Goal: Information Seeking & Learning: Find specific fact

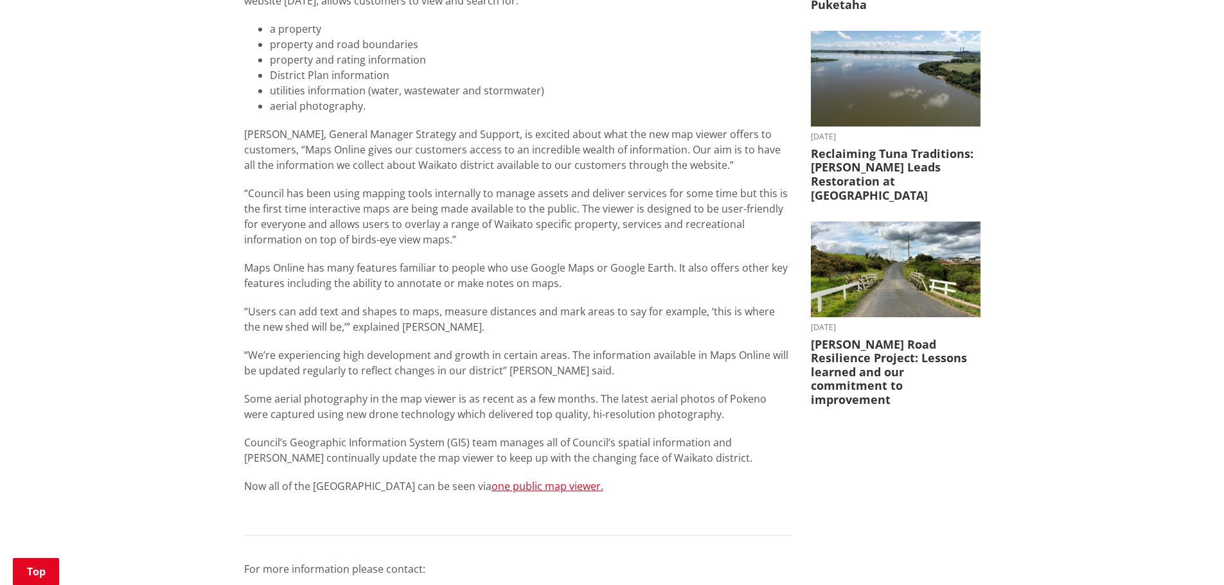
scroll to position [385, 0]
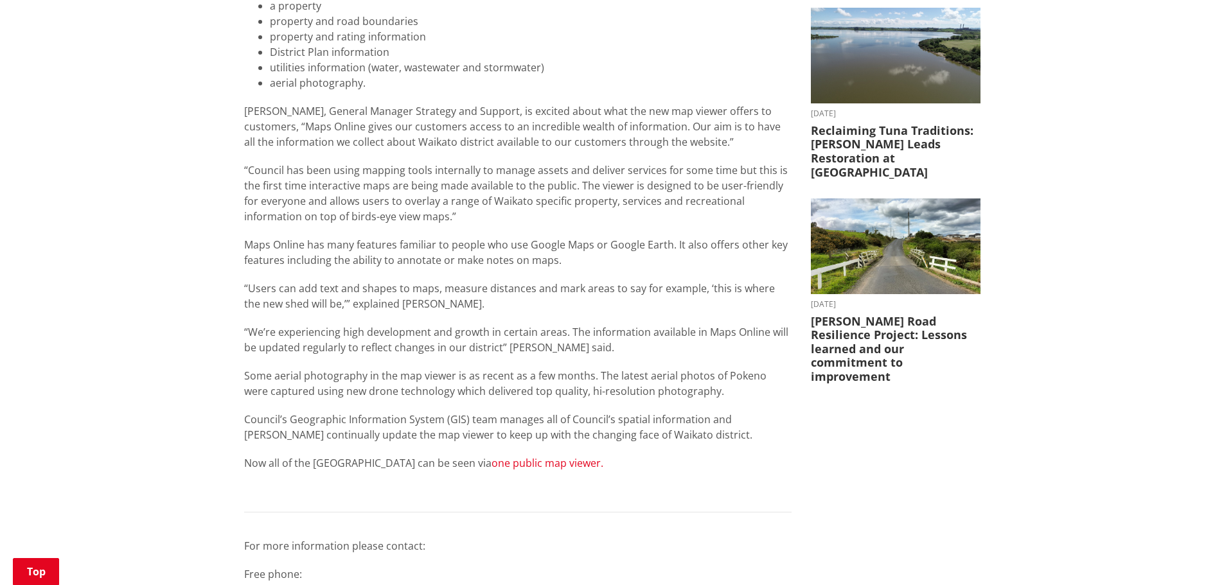
click at [526, 465] on link "one public map viewer." at bounding box center [548, 463] width 112 height 14
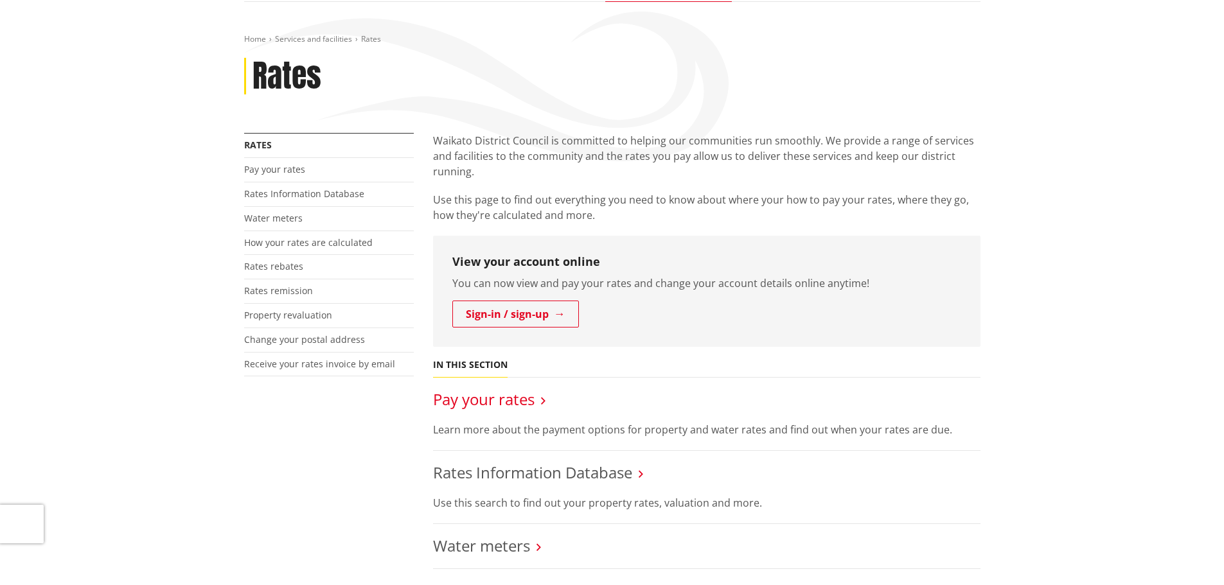
scroll to position [257, 0]
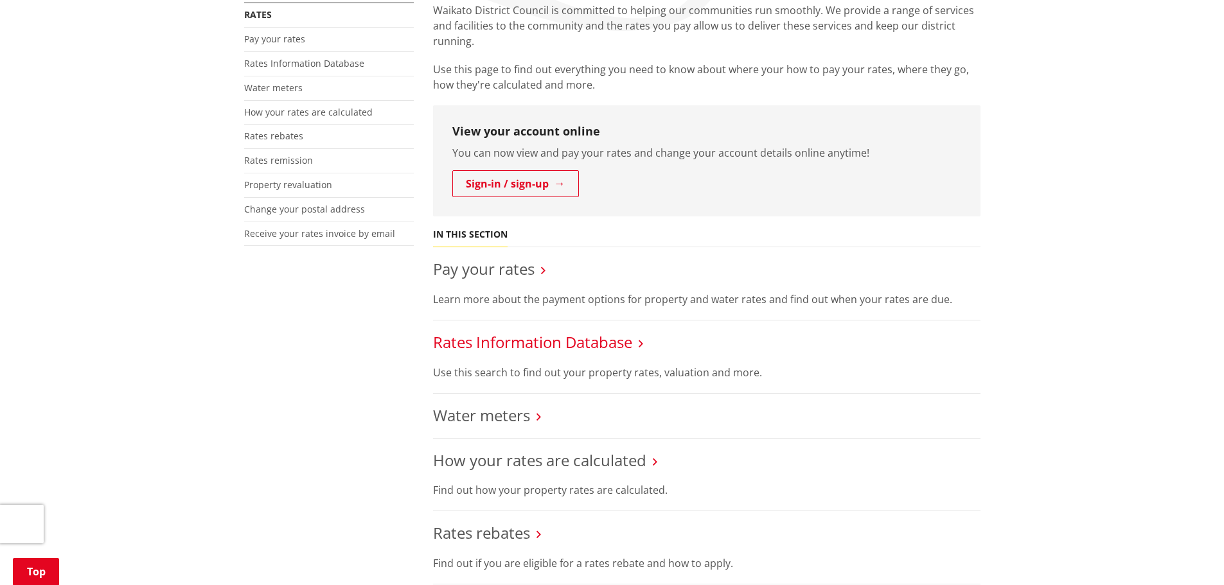
click at [508, 342] on link "Rates Information Database" at bounding box center [532, 342] width 199 height 21
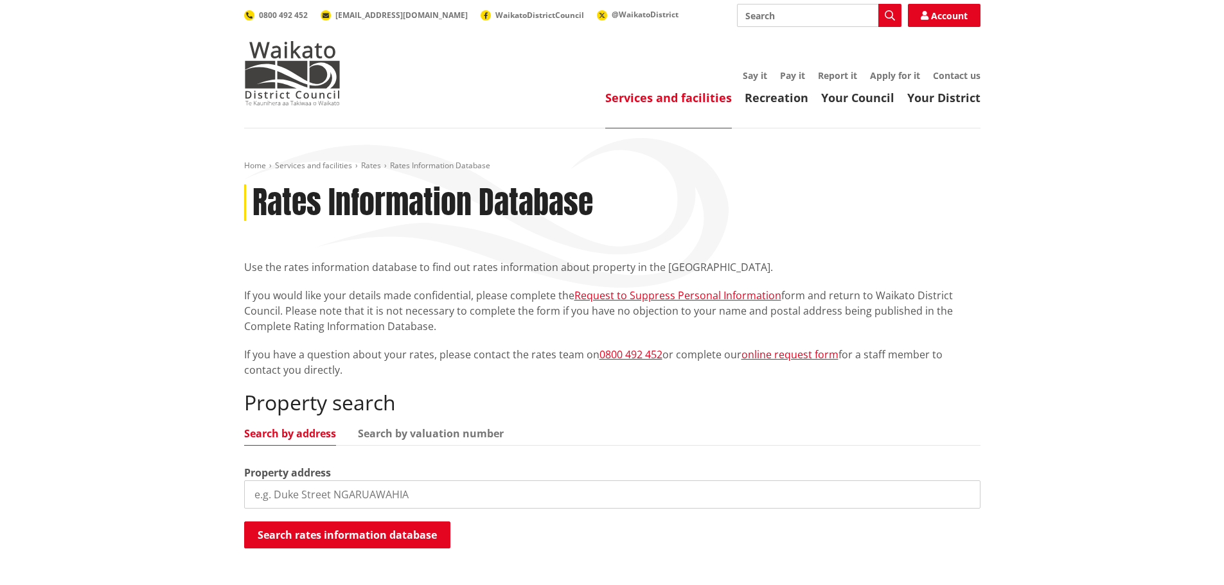
click at [304, 492] on input "search" at bounding box center [612, 495] width 736 height 28
click at [360, 538] on button "Search rates information database" at bounding box center [347, 535] width 206 height 27
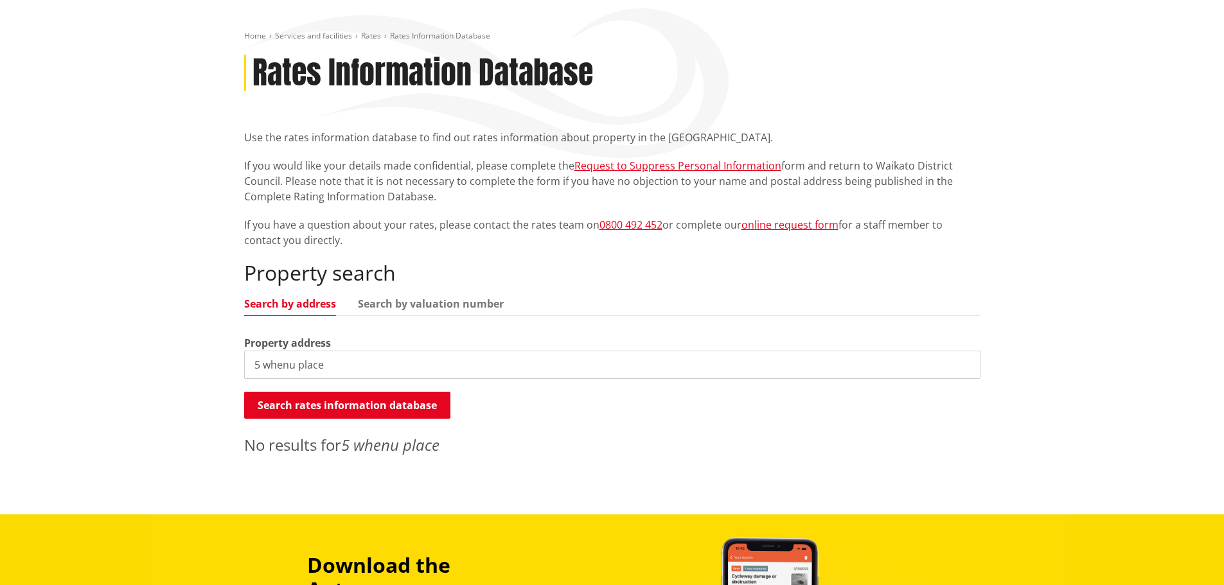
scroll to position [257, 0]
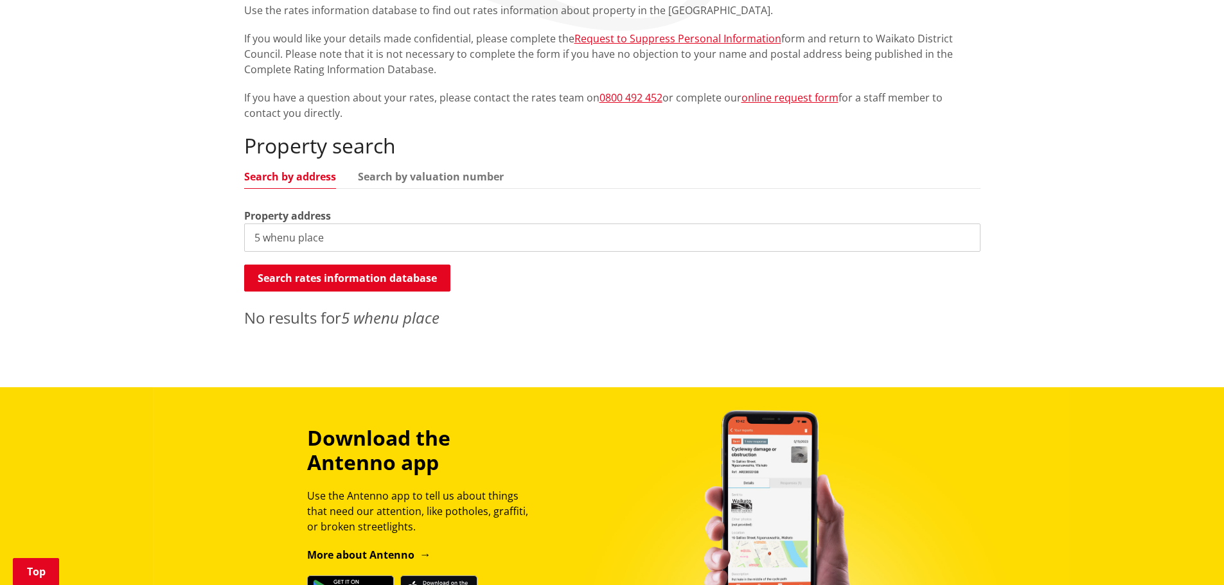
click at [328, 235] on input "5 whenu place" at bounding box center [612, 238] width 736 height 28
drag, startPoint x: 299, startPoint y: 235, endPoint x: 332, endPoint y: 242, distance: 33.5
click at [328, 239] on input "5 whenu place" at bounding box center [612, 238] width 736 height 28
type input "5 whenu"
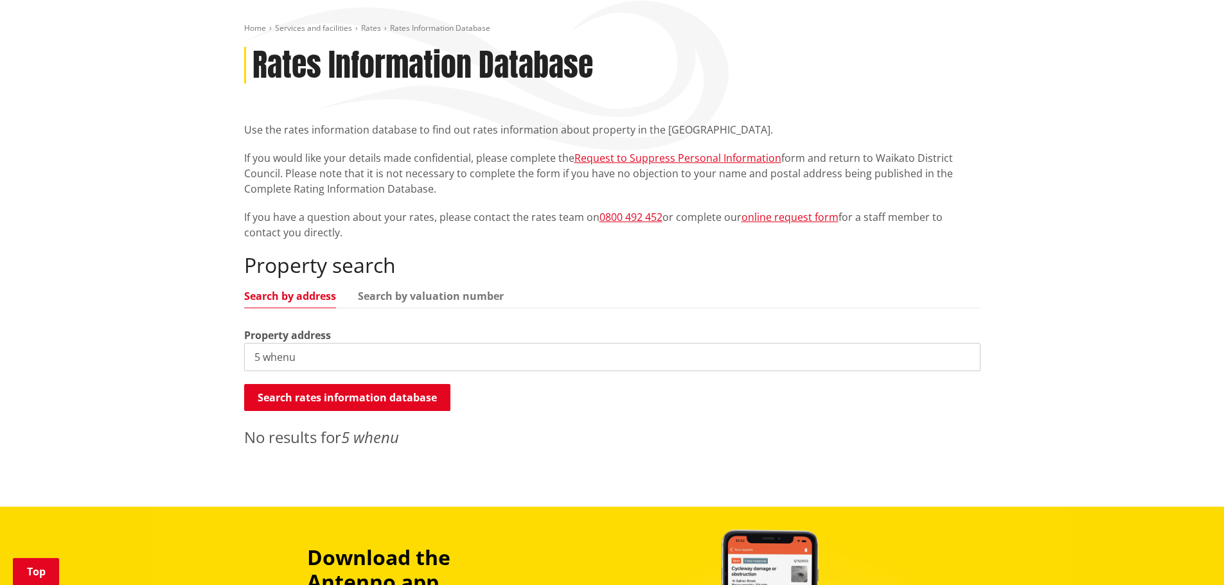
scroll to position [0, 0]
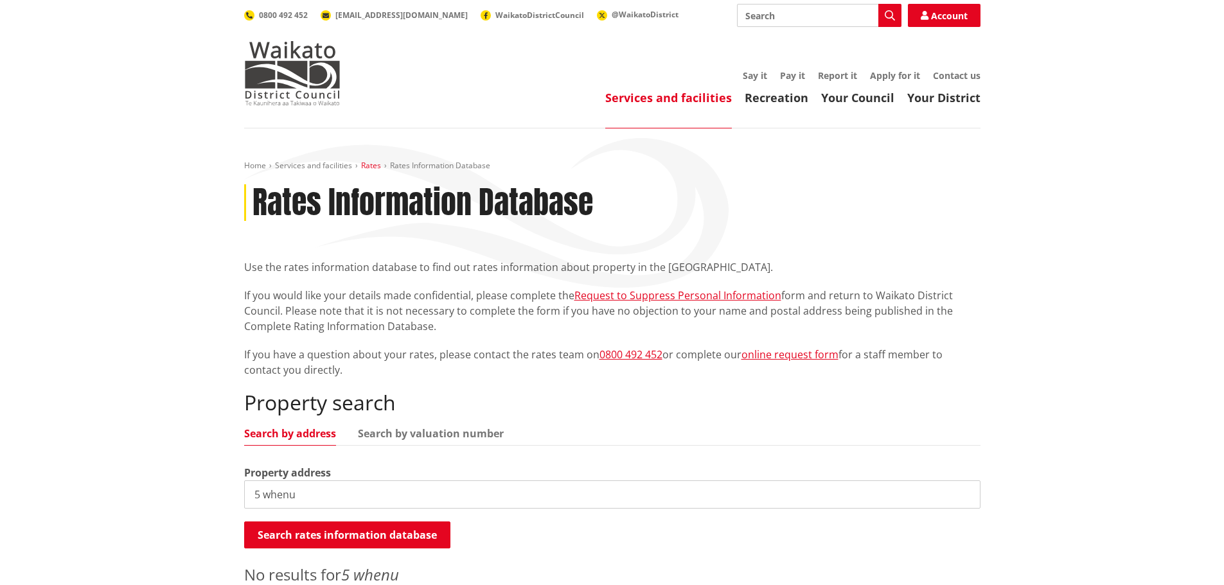
click at [371, 167] on link "Rates" at bounding box center [371, 165] width 20 height 11
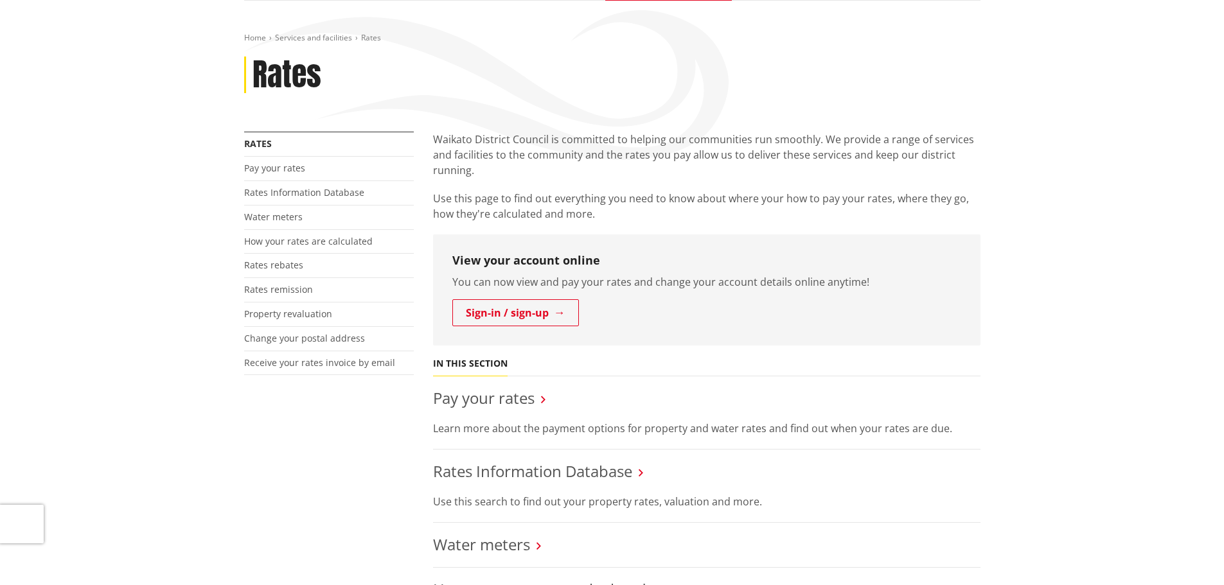
scroll to position [128, 0]
click at [496, 398] on link "Pay your rates" at bounding box center [484, 397] width 102 height 21
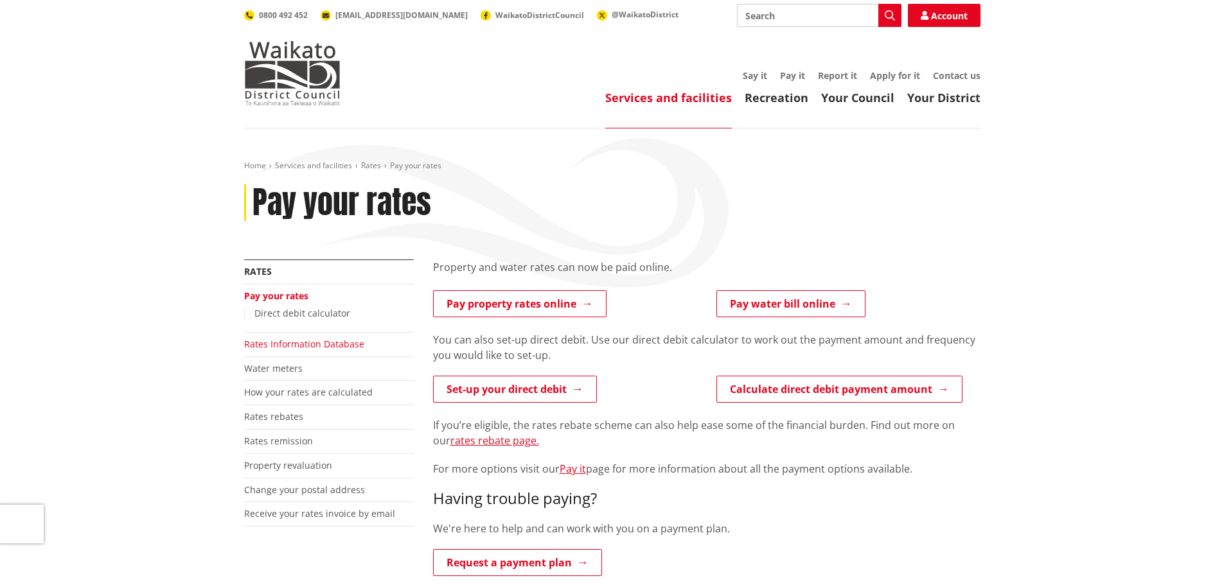
click at [265, 342] on link "Rates Information Database" at bounding box center [304, 344] width 120 height 12
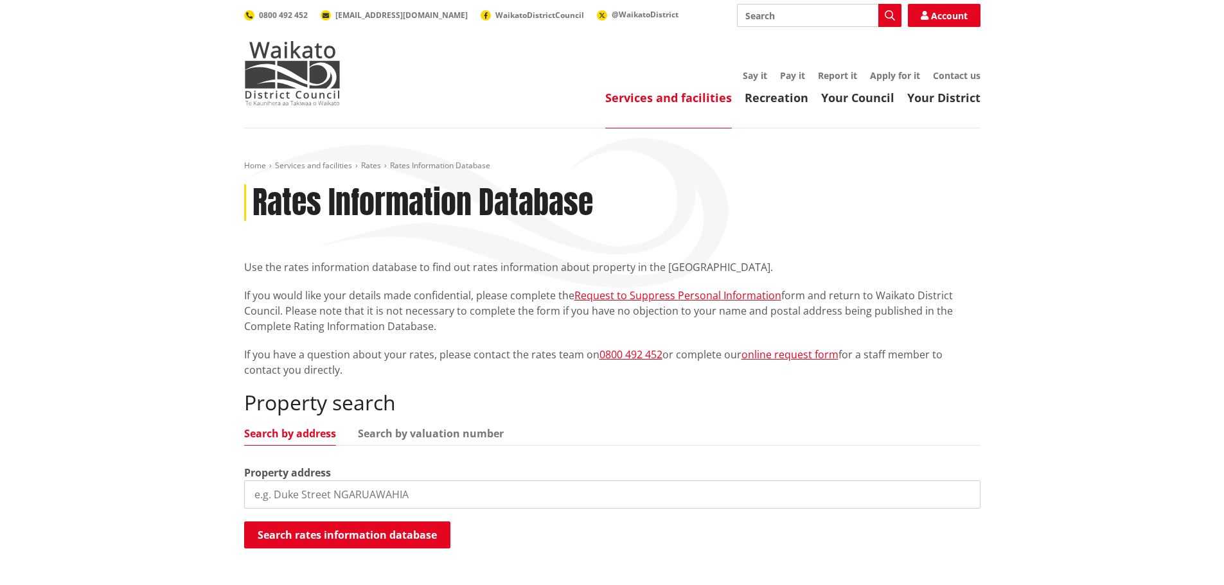
click at [324, 496] on input "search" at bounding box center [612, 495] width 736 height 28
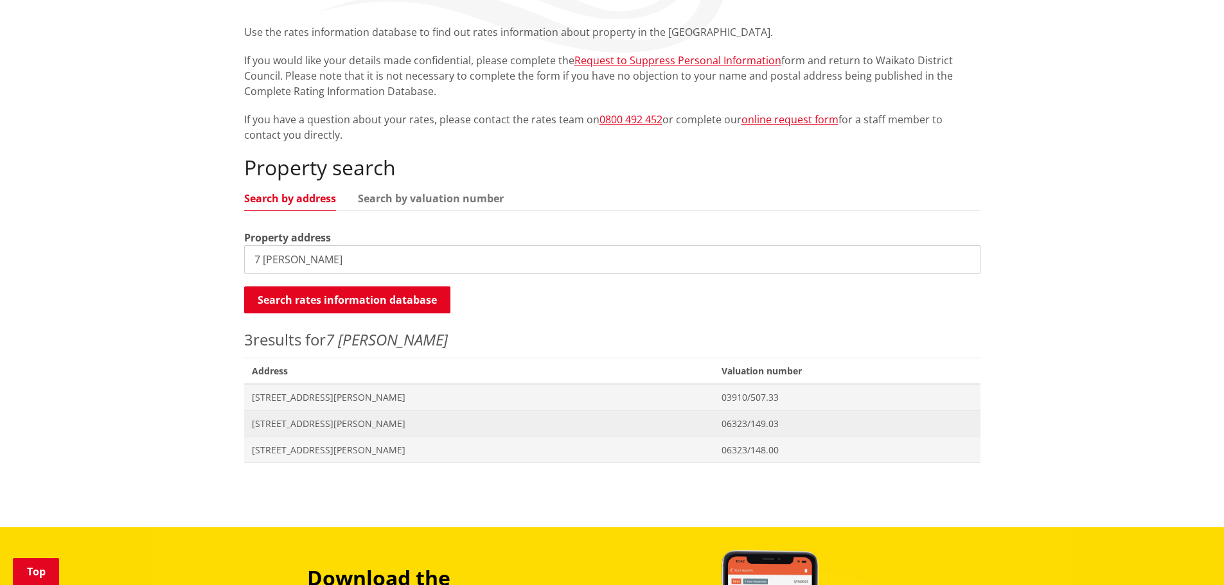
scroll to position [257, 0]
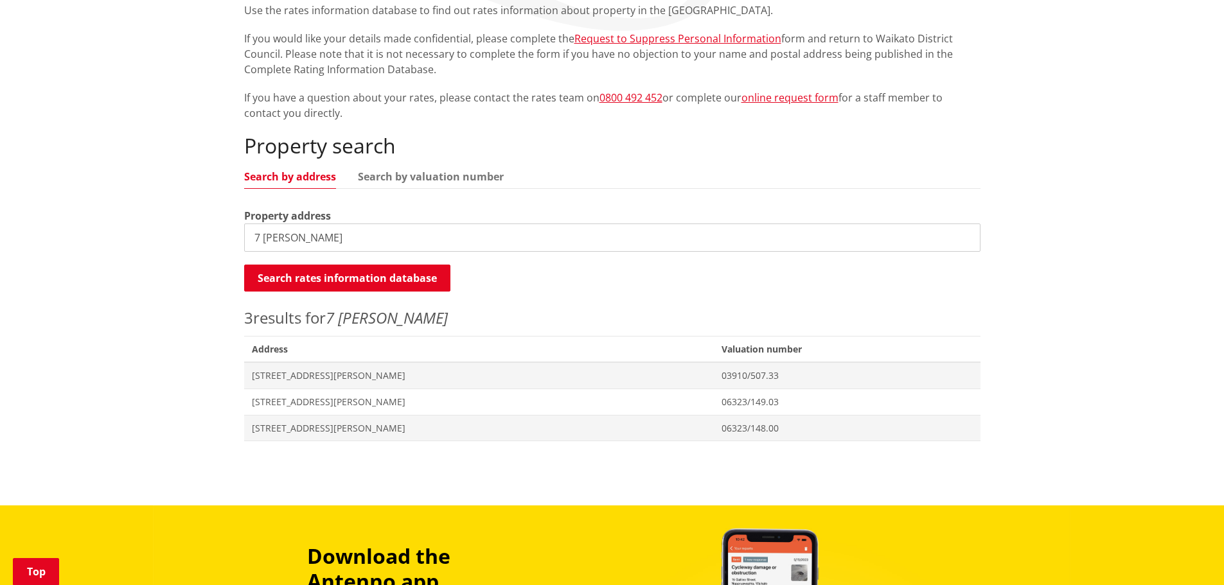
drag, startPoint x: 324, startPoint y: 235, endPoint x: 238, endPoint y: 235, distance: 86.1
click at [245, 235] on input "7 [PERSON_NAME]" at bounding box center [612, 238] width 736 height 28
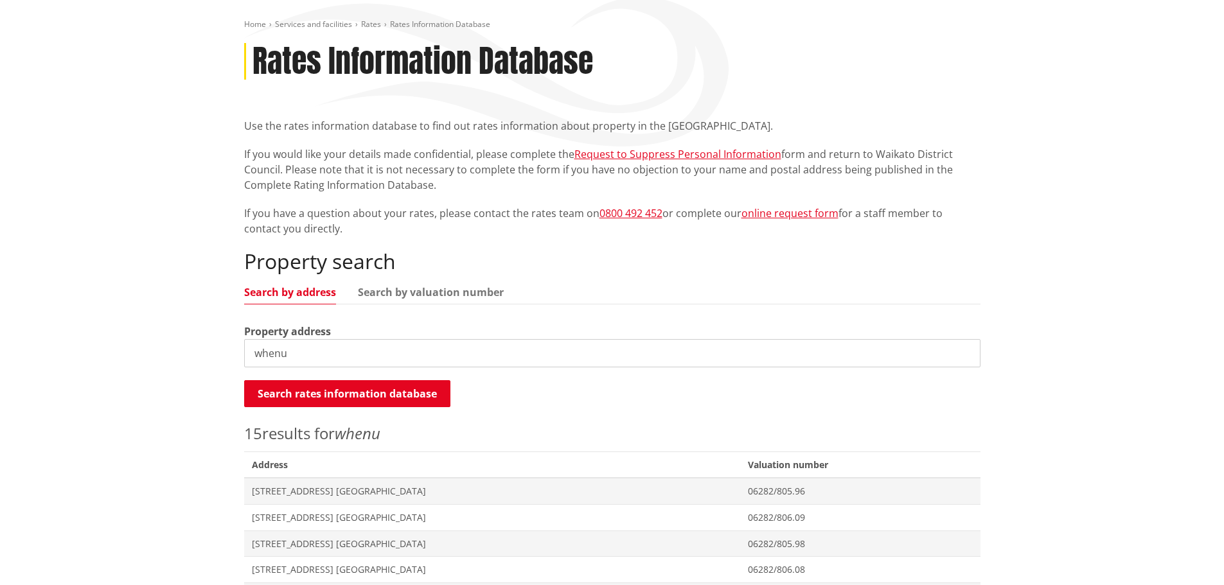
scroll to position [128, 0]
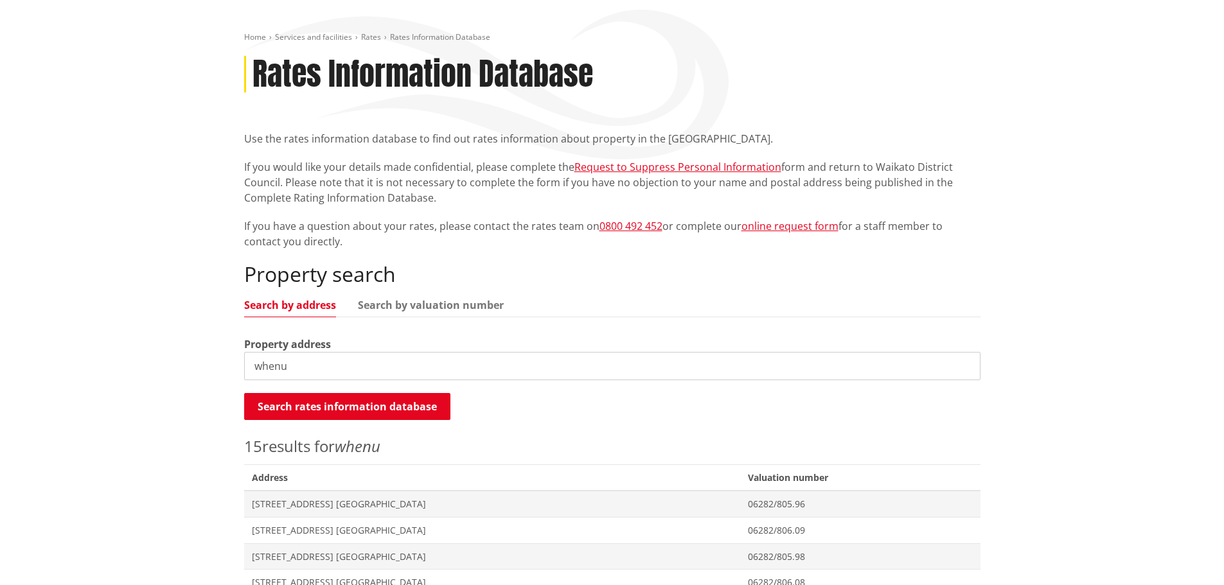
drag, startPoint x: 289, startPoint y: 359, endPoint x: 193, endPoint y: 362, distance: 95.8
click at [204, 363] on div "Home Services and facilities Rates Rates Information Database Rates Information…" at bounding box center [612, 473] width 1224 height 947
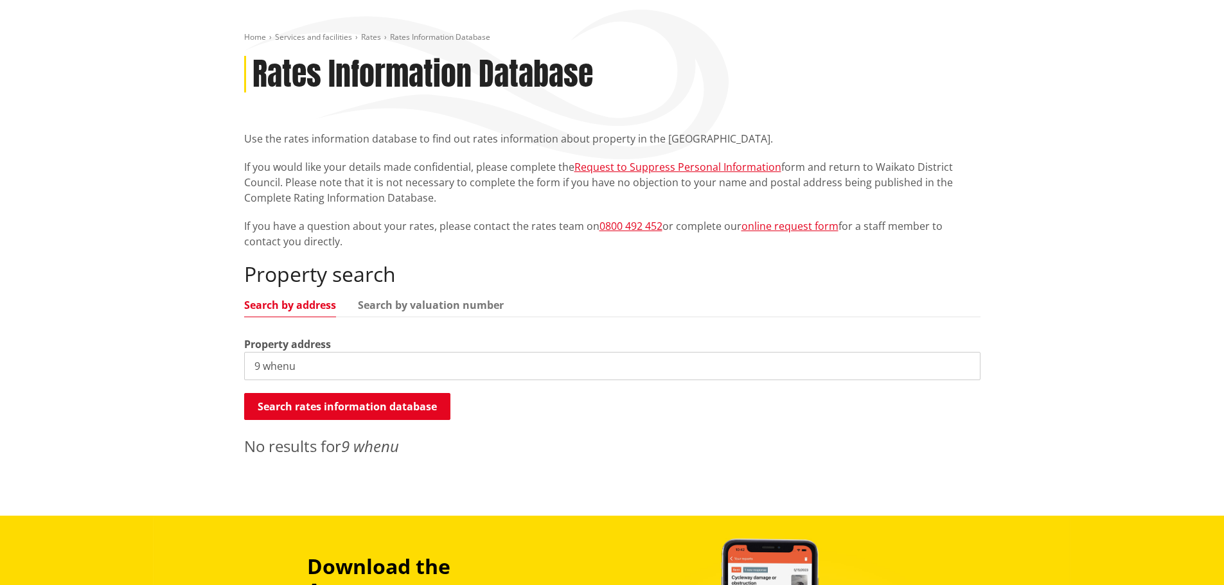
drag, startPoint x: 299, startPoint y: 366, endPoint x: 263, endPoint y: 360, distance: 36.3
click at [263, 360] on input "9 whenu" at bounding box center [612, 366] width 736 height 28
type input "9"
type input "washer"
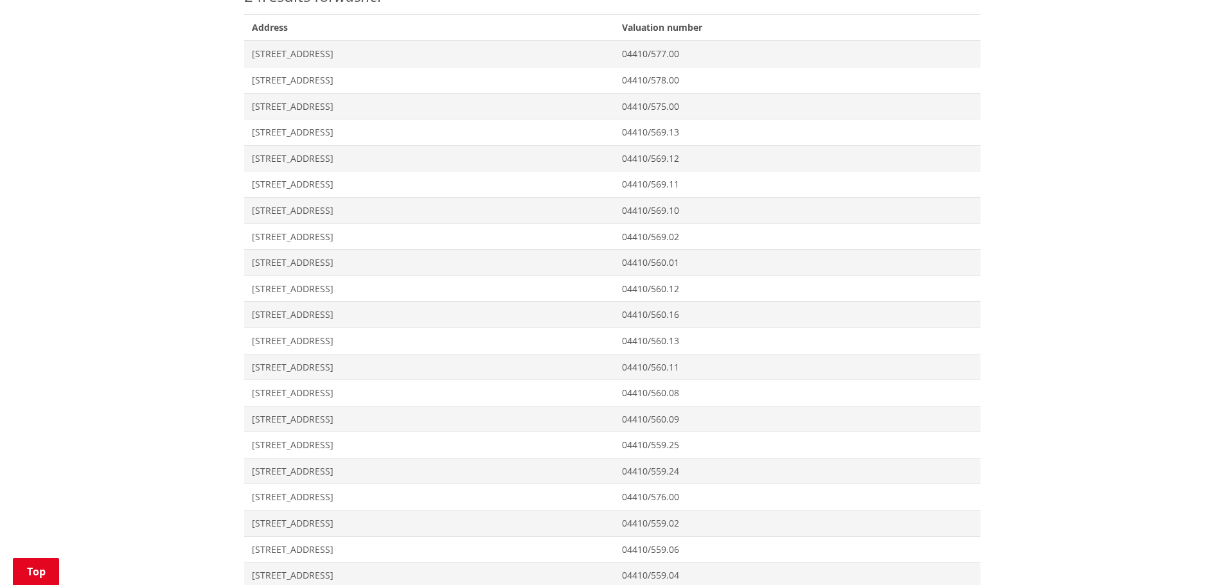
scroll to position [578, 0]
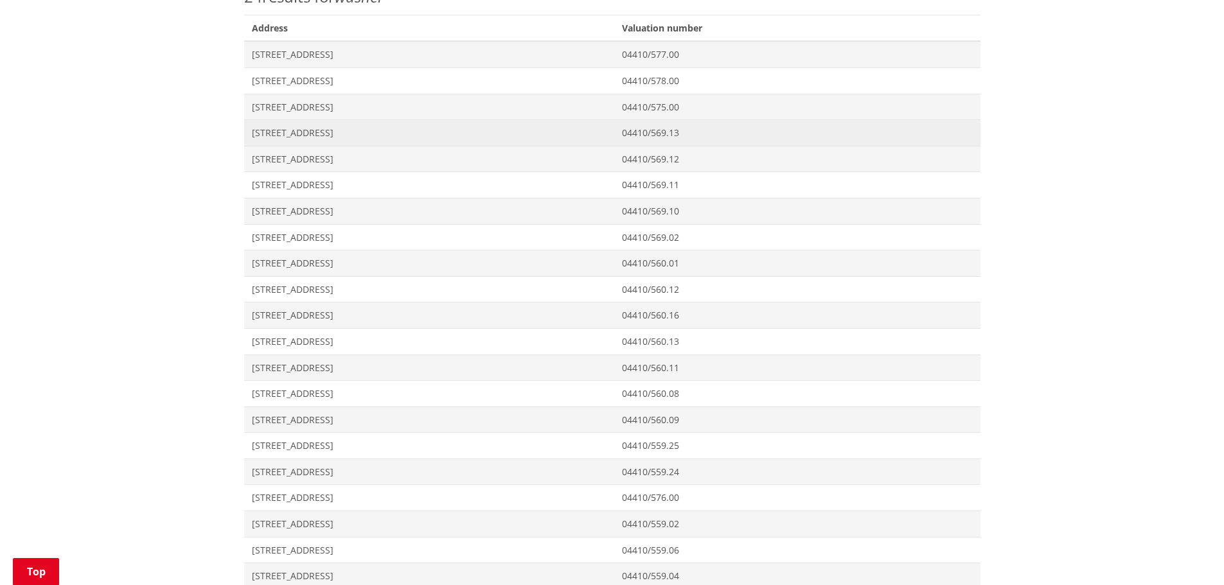
click at [312, 131] on span "[STREET_ADDRESS]" at bounding box center [429, 133] width 355 height 13
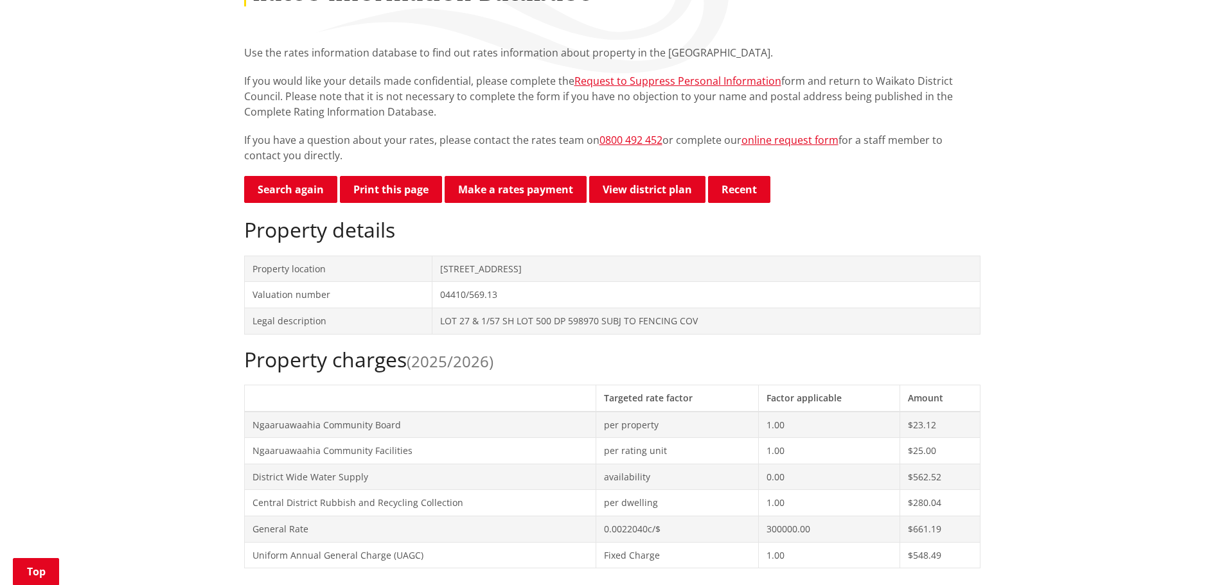
scroll to position [193, 0]
